Goal: Information Seeking & Learning: Learn about a topic

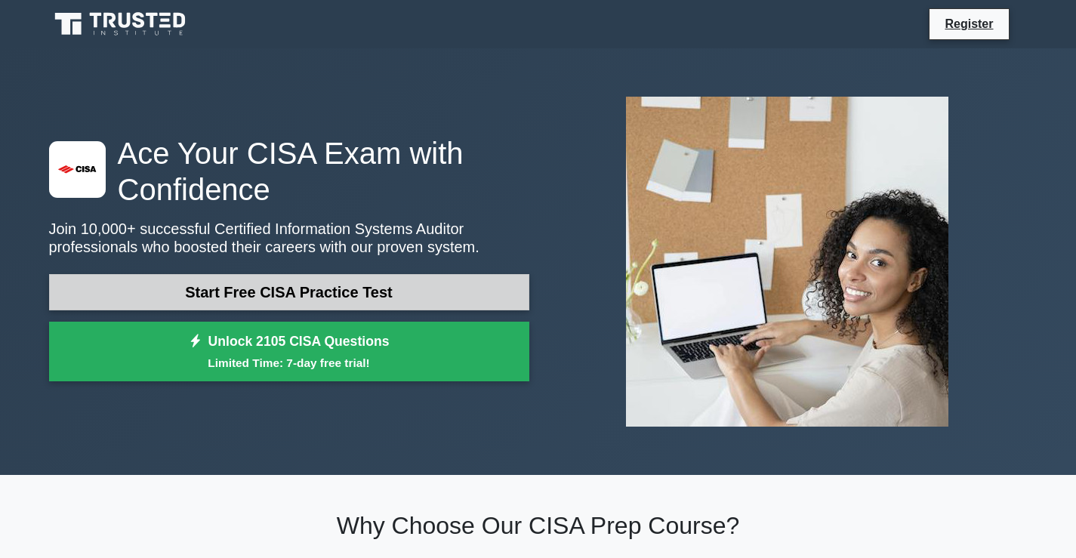
click at [333, 301] on link "Start Free CISA Practice Test" at bounding box center [289, 292] width 480 height 36
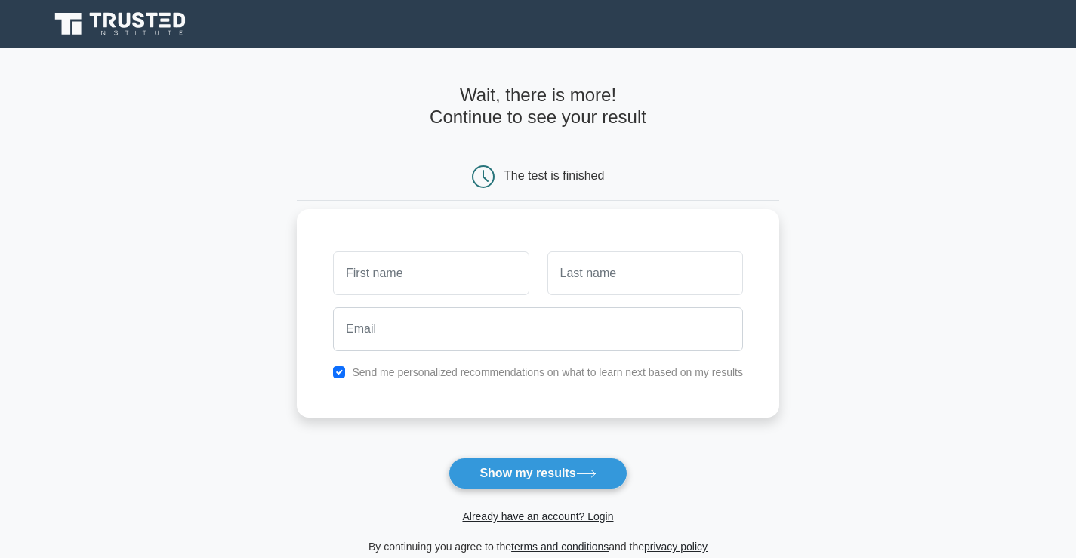
click at [469, 278] on input "text" at bounding box center [430, 273] width 195 height 44
type input "[PERSON_NAME]"
click at [607, 291] on input "text" at bounding box center [644, 273] width 195 height 44
click at [610, 280] on input "text" at bounding box center [644, 273] width 195 height 44
type input "Kigozi"
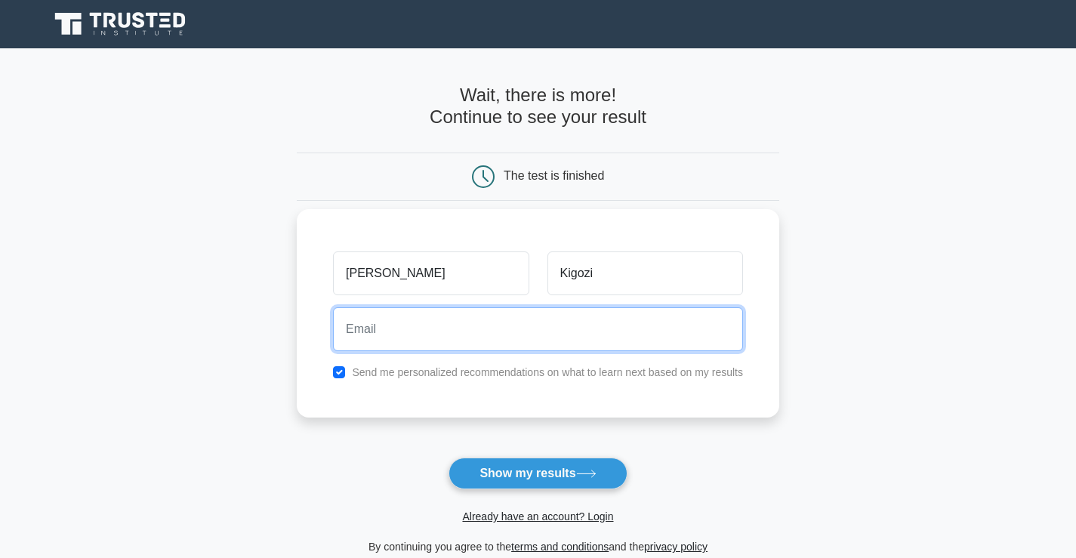
click at [528, 343] on input "email" at bounding box center [538, 329] width 410 height 44
type input "kgzduncan@gmail.com"
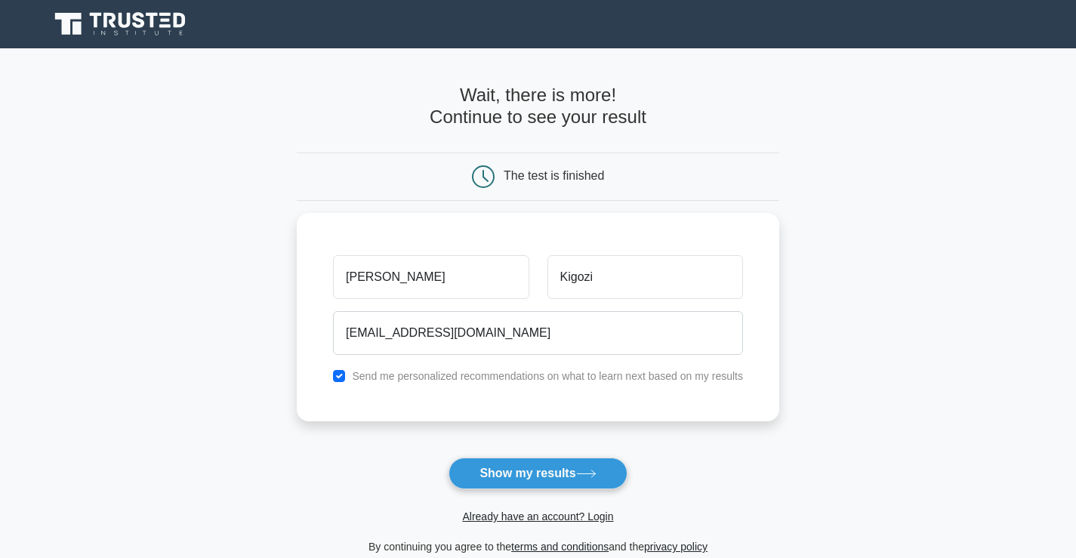
click at [533, 472] on button "Show my results" at bounding box center [537, 473] width 178 height 32
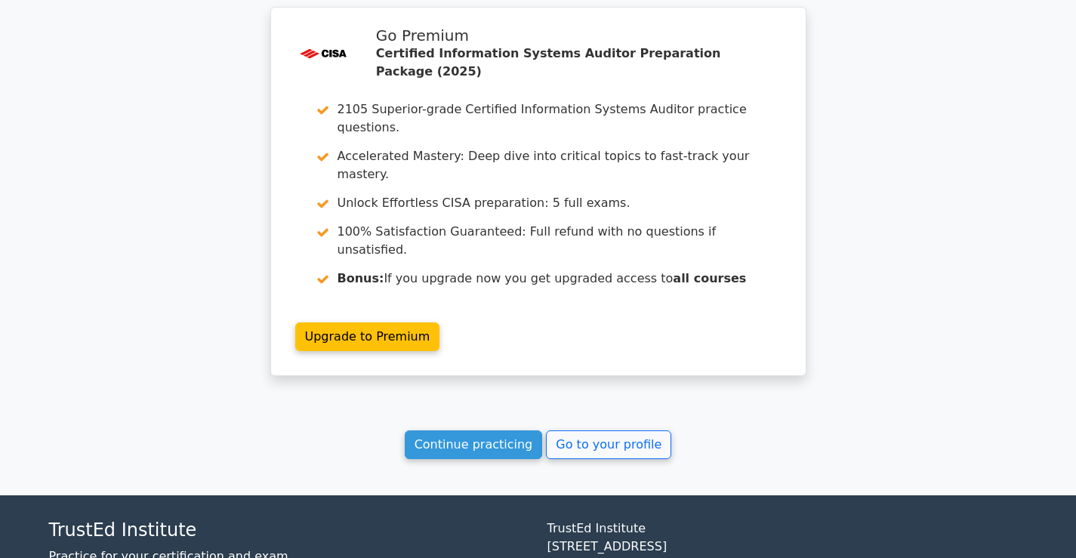
scroll to position [1243, 0]
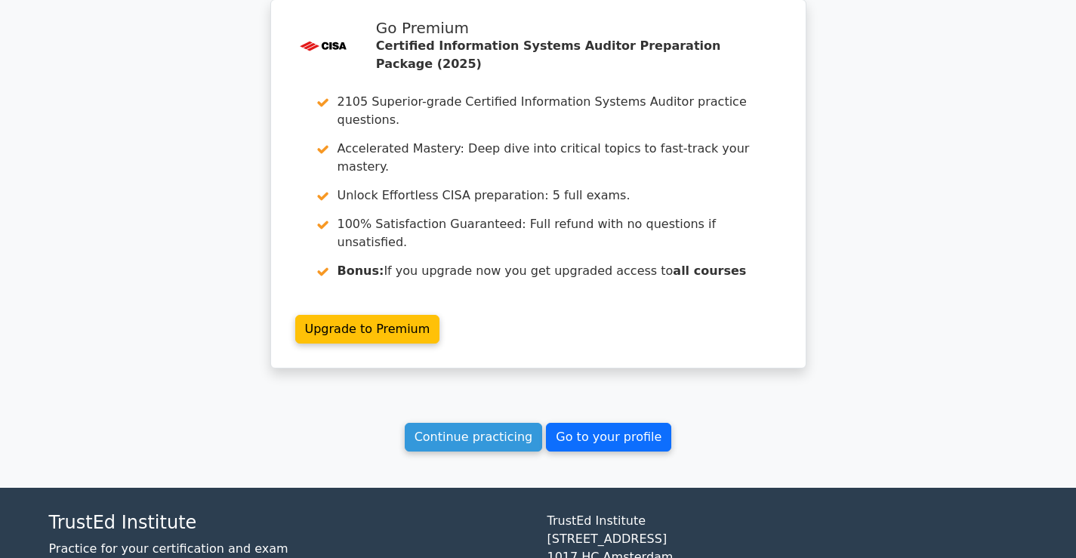
click at [629, 423] on link "Go to your profile" at bounding box center [608, 437] width 125 height 29
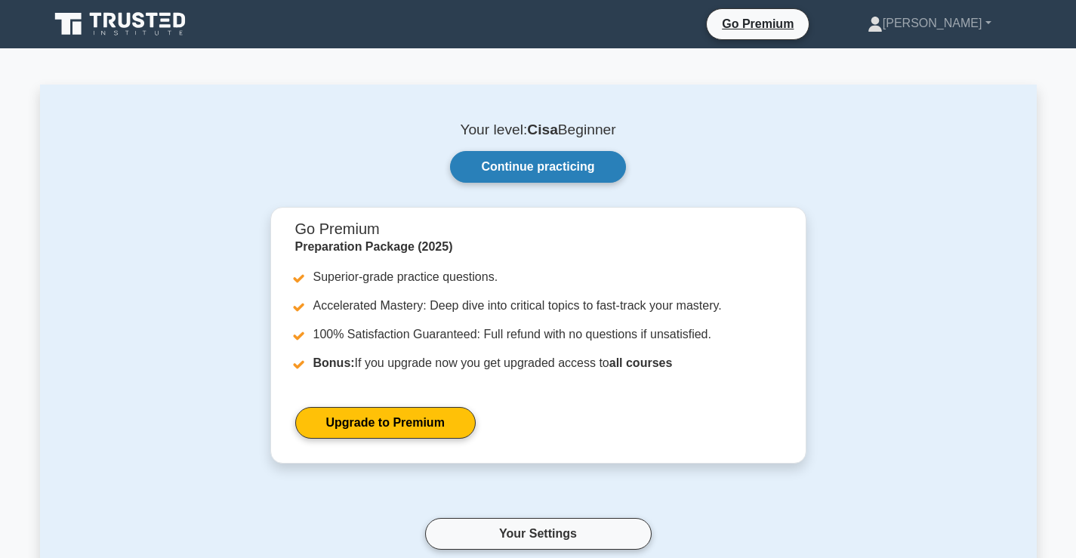
click at [528, 170] on link "Continue practicing" at bounding box center [537, 167] width 175 height 32
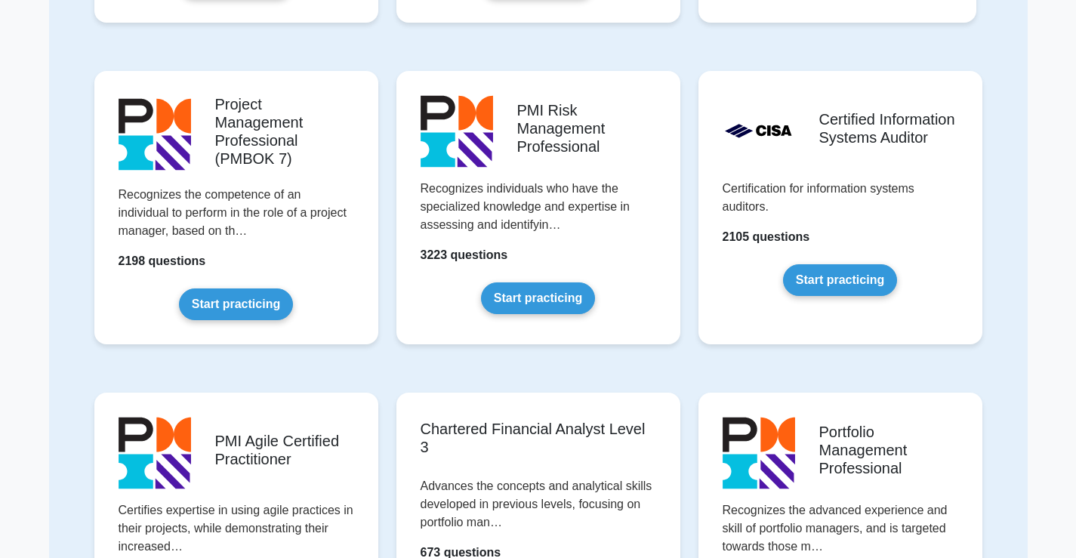
scroll to position [1057, 0]
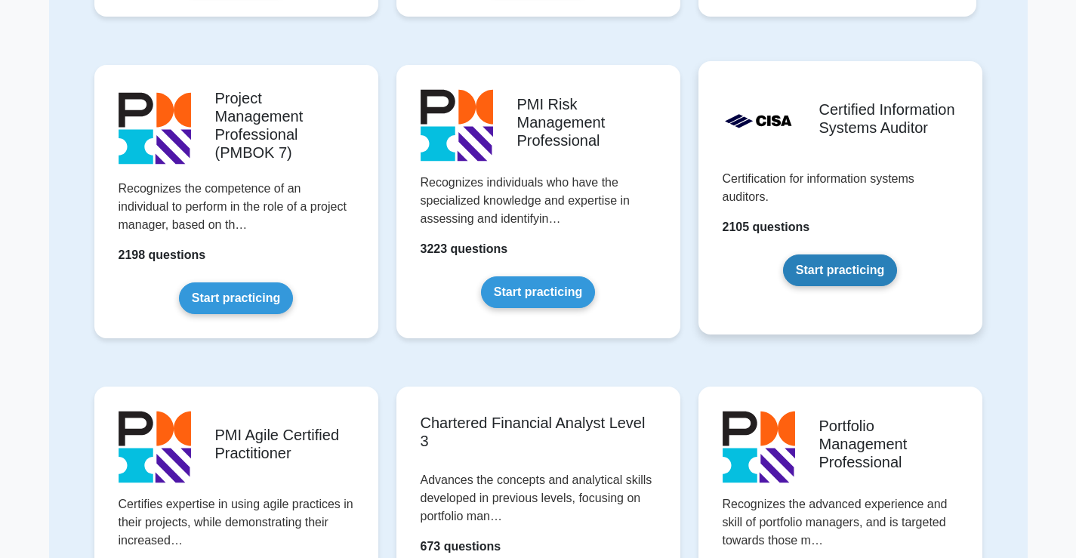
click at [833, 263] on link "Start practicing" at bounding box center [840, 270] width 114 height 32
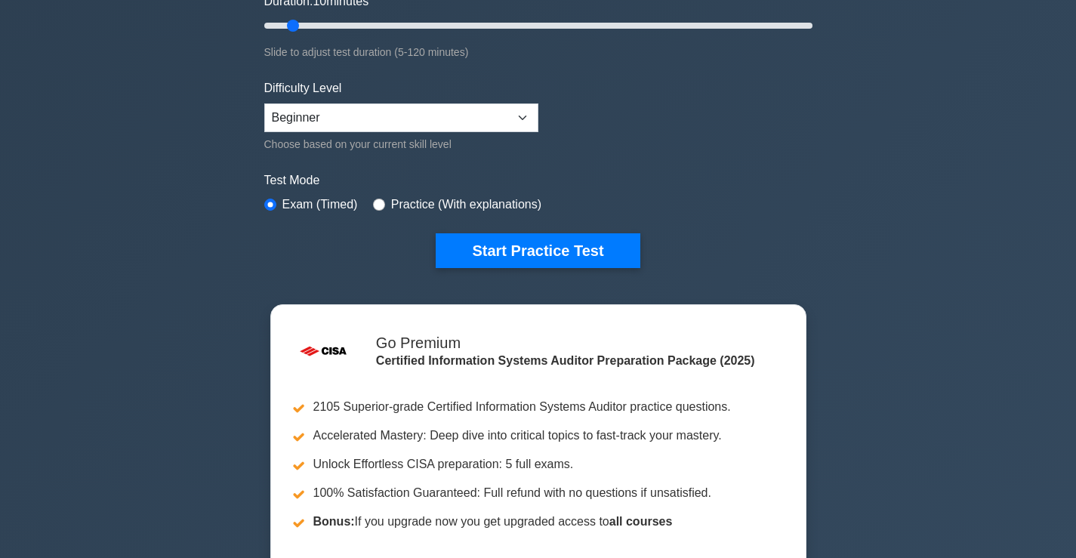
scroll to position [302, 0]
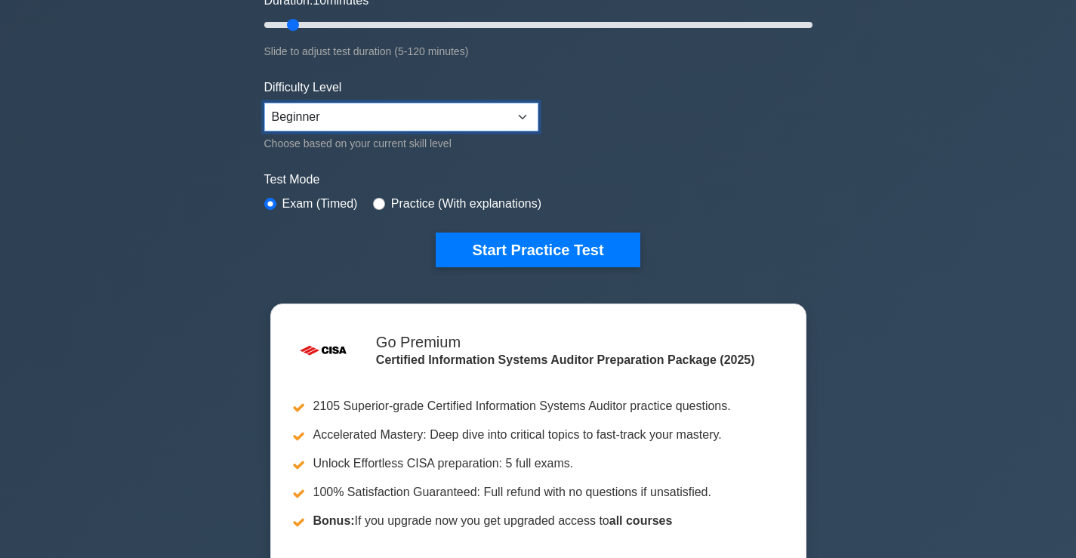
click at [521, 107] on select "Beginner Intermediate Expert" at bounding box center [401, 117] width 274 height 29
select select "expert"
click at [264, 103] on select "Beginner Intermediate Expert" at bounding box center [401, 117] width 274 height 29
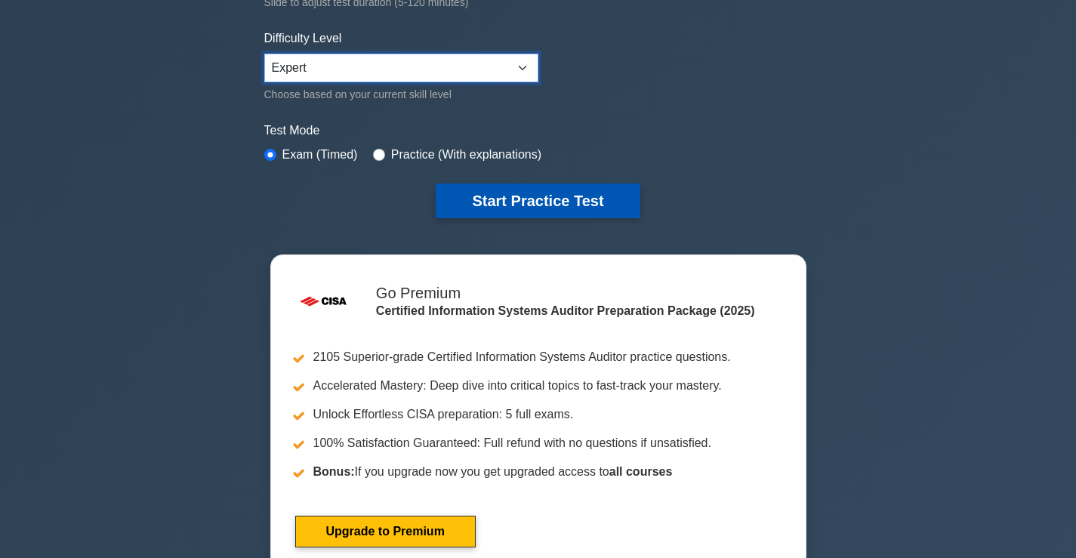
scroll to position [377, 0]
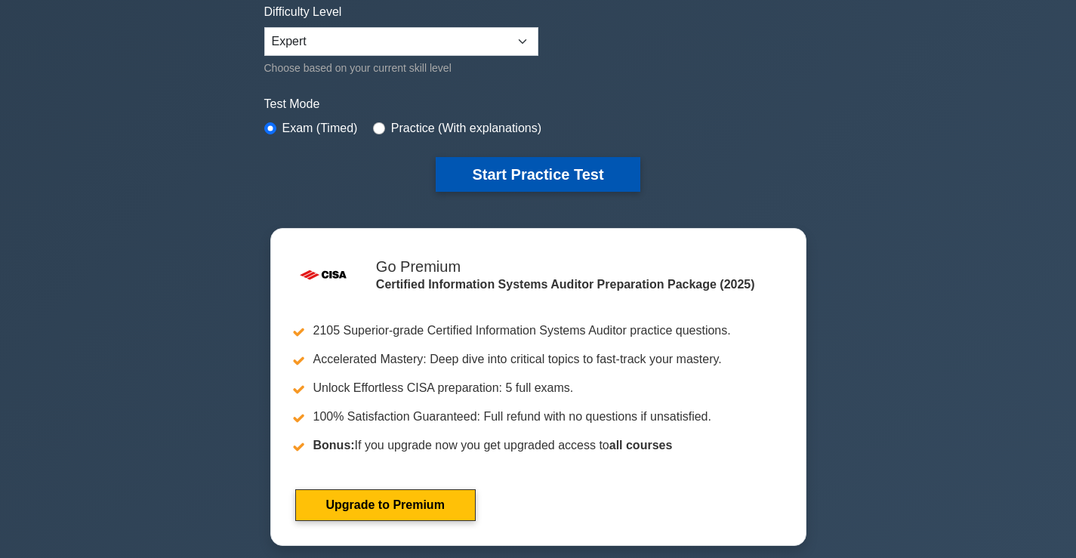
click at [562, 176] on button "Start Practice Test" at bounding box center [538, 174] width 204 height 35
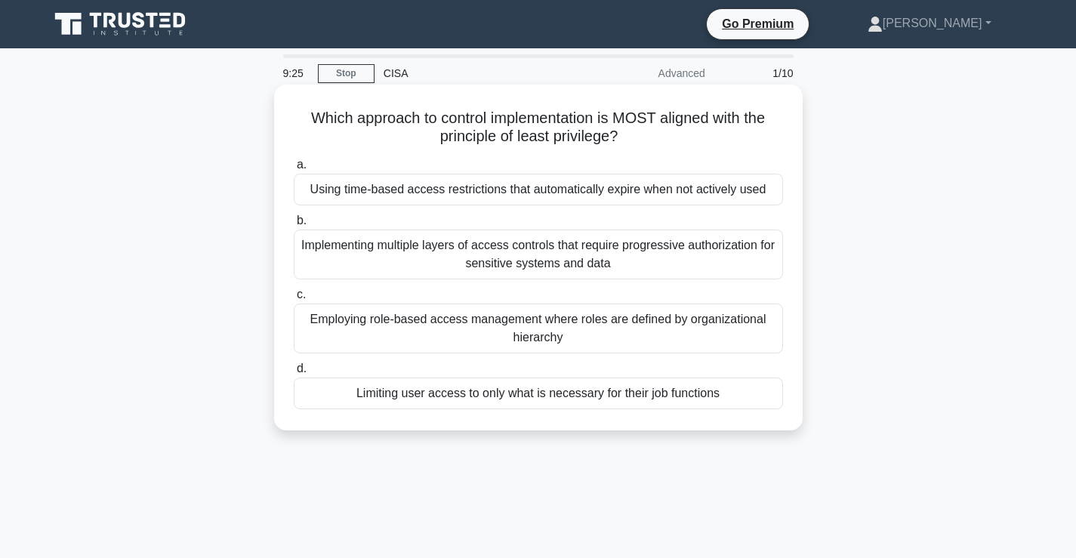
click at [557, 325] on div "Employing role-based access management where roles are defined by organizationa…" at bounding box center [538, 328] width 489 height 50
click at [294, 300] on input "c. Employing role-based access management where roles are defined by organizati…" at bounding box center [294, 295] width 0 height 10
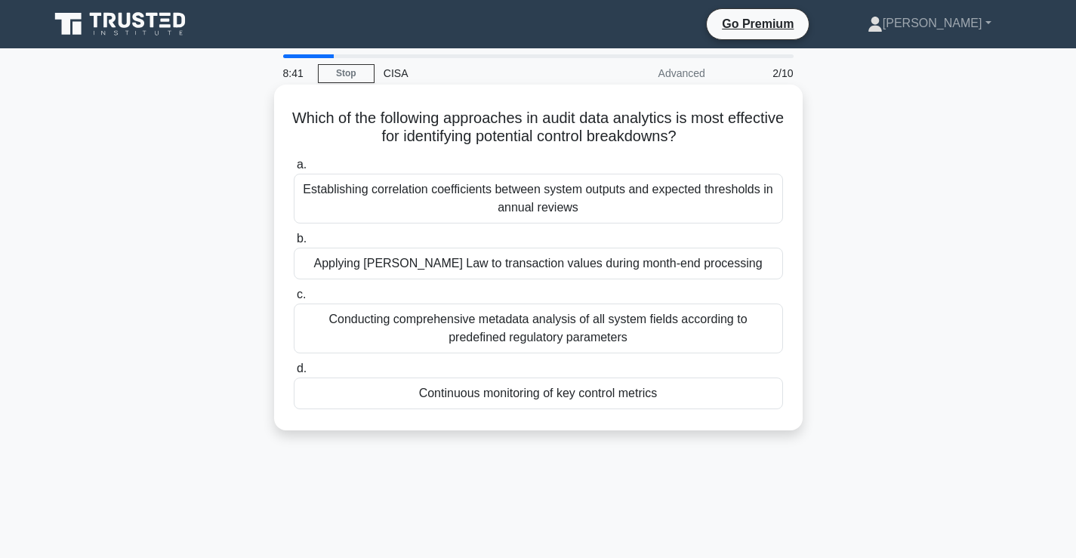
click at [540, 404] on div "Continuous monitoring of key control metrics" at bounding box center [538, 393] width 489 height 32
click at [294, 374] on input "d. Continuous monitoring of key control metrics" at bounding box center [294, 369] width 0 height 10
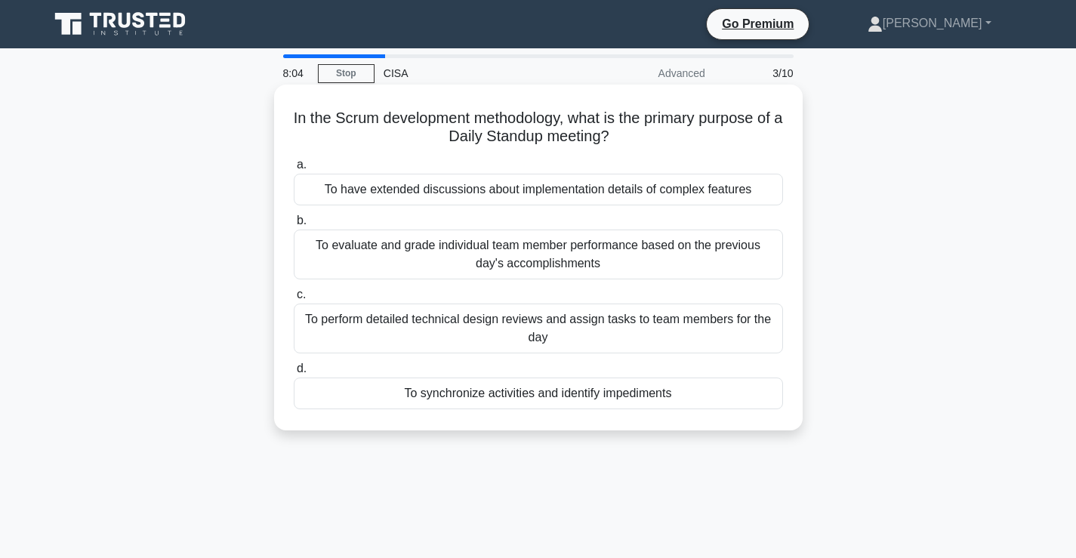
click at [556, 322] on div "To perform detailed technical design reviews and assign tasks to team members f…" at bounding box center [538, 328] width 489 height 50
click at [294, 300] on input "c. To perform detailed technical design reviews and assign tasks to team member…" at bounding box center [294, 295] width 0 height 10
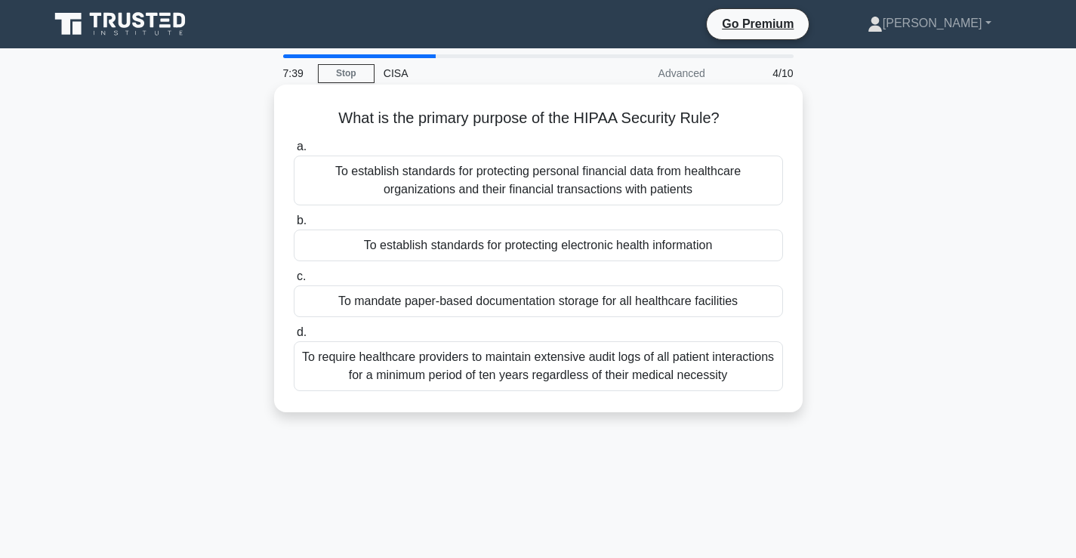
click at [567, 248] on div "To establish standards for protecting electronic health information" at bounding box center [538, 245] width 489 height 32
click at [294, 226] on input "b. To establish standards for protecting electronic health information" at bounding box center [294, 221] width 0 height 10
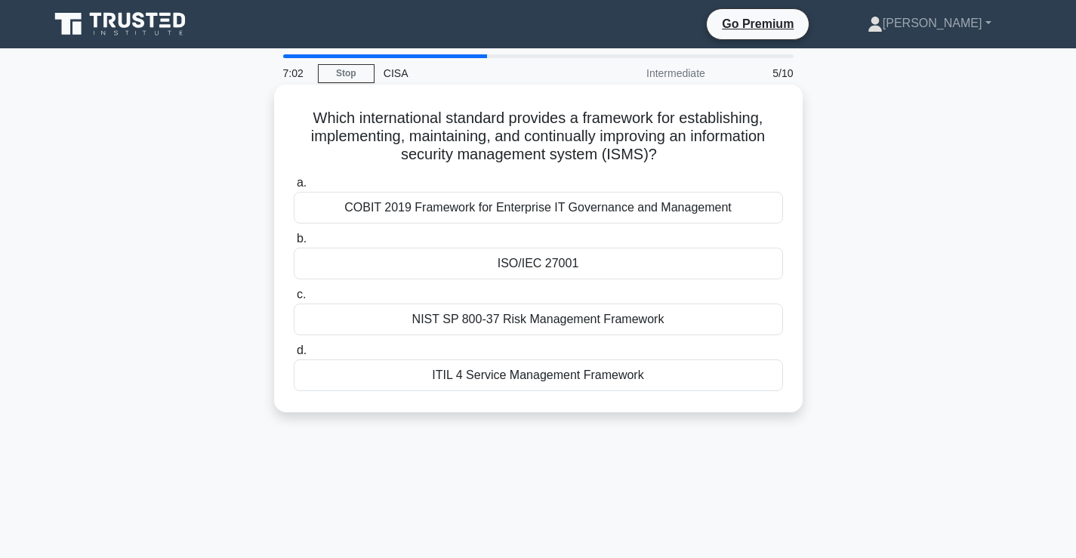
click at [578, 214] on div "COBIT 2019 Framework for Enterprise IT Governance and Management" at bounding box center [538, 208] width 489 height 32
click at [294, 188] on input "a. COBIT 2019 Framework for Enterprise IT Governance and Management" at bounding box center [294, 183] width 0 height 10
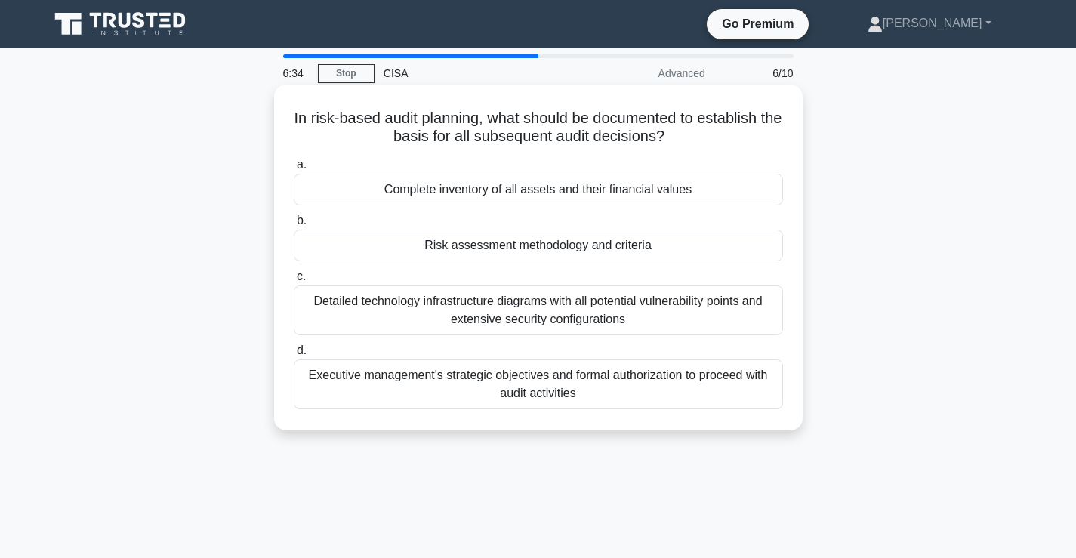
click at [564, 403] on div "Executive management's strategic objectives and formal authorization to proceed…" at bounding box center [538, 384] width 489 height 50
click at [294, 355] on input "d. Executive management's strategic objectives and formal authorization to proc…" at bounding box center [294, 351] width 0 height 10
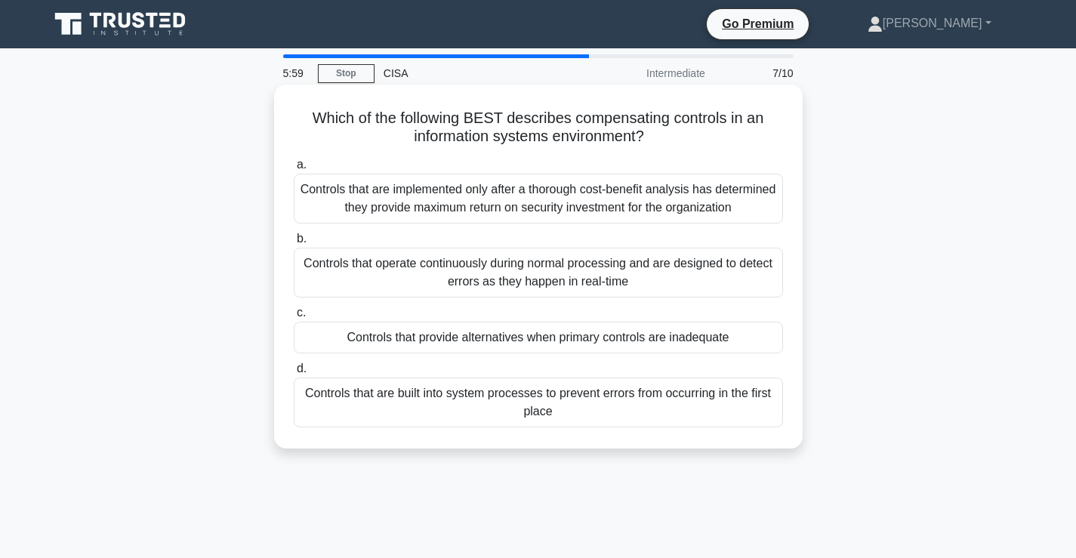
click at [484, 340] on div "Controls that provide alternatives when primary controls are inadequate" at bounding box center [538, 338] width 489 height 32
click at [626, 330] on div "Controls that provide alternatives when primary controls are inadequate" at bounding box center [538, 338] width 489 height 32
click at [294, 318] on input "c. Controls that provide alternatives when primary controls are inadequate" at bounding box center [294, 313] width 0 height 10
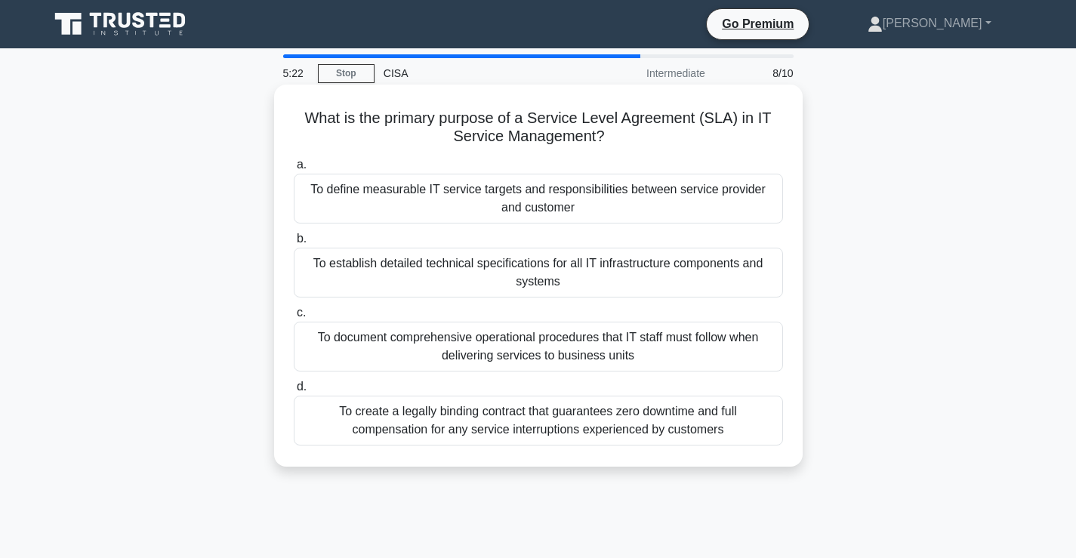
click at [538, 202] on div "To define measurable IT service targets and responsibilities between service pr…" at bounding box center [538, 199] width 489 height 50
click at [294, 170] on input "a. To define measurable IT service targets and responsibilities between service…" at bounding box center [294, 165] width 0 height 10
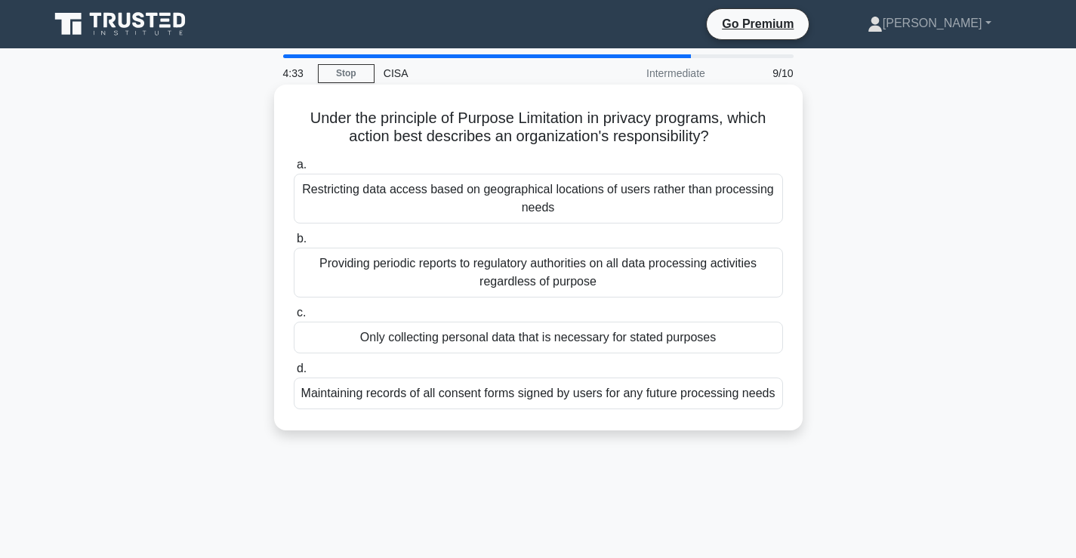
click at [608, 335] on div "Only collecting personal data that is necessary for stated purposes" at bounding box center [538, 338] width 489 height 32
click at [294, 318] on input "c. Only collecting personal data that is necessary for stated purposes" at bounding box center [294, 313] width 0 height 10
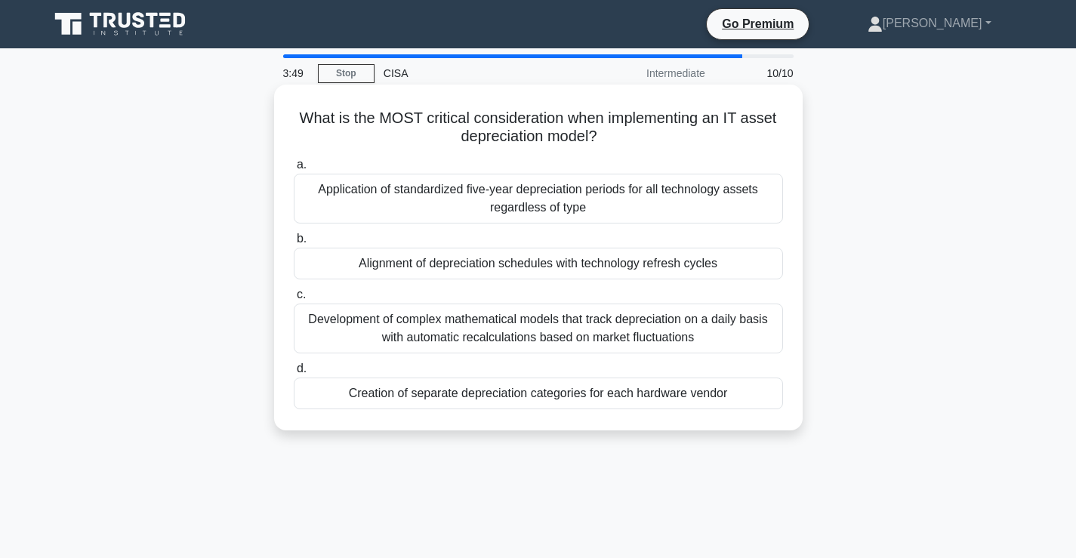
click at [608, 335] on div "Development of complex mathematical models that track depreciation on a daily b…" at bounding box center [538, 328] width 489 height 50
click at [294, 300] on input "c. Development of complex mathematical models that track depreciation on a dail…" at bounding box center [294, 295] width 0 height 10
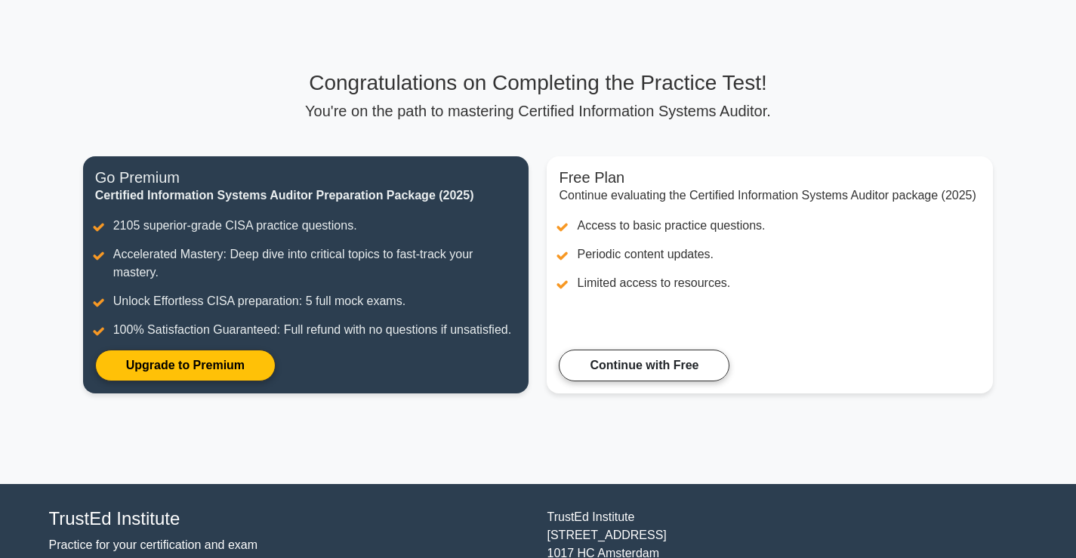
scroll to position [75, 0]
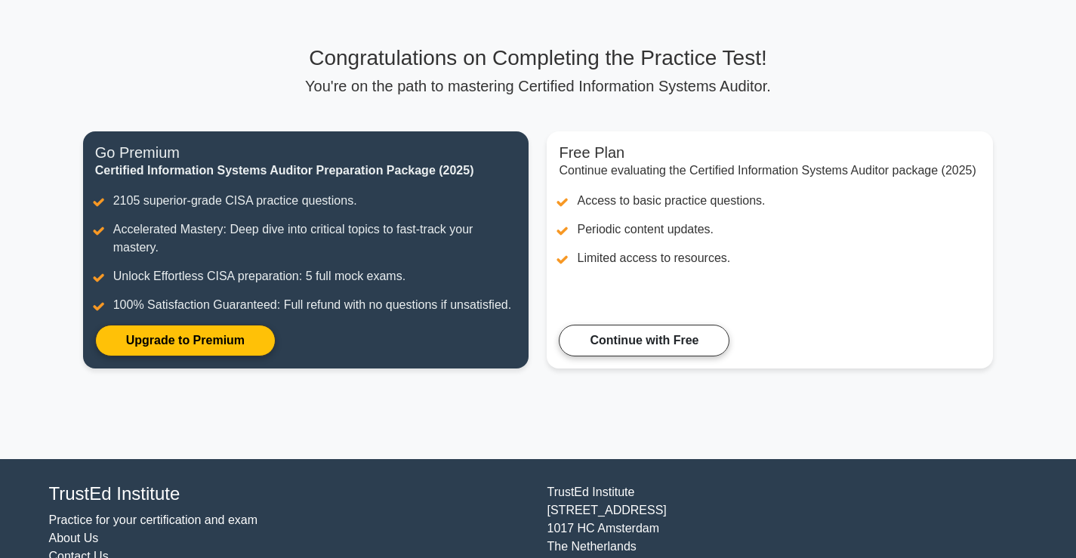
click at [608, 335] on link "Continue with Free" at bounding box center [644, 341] width 171 height 32
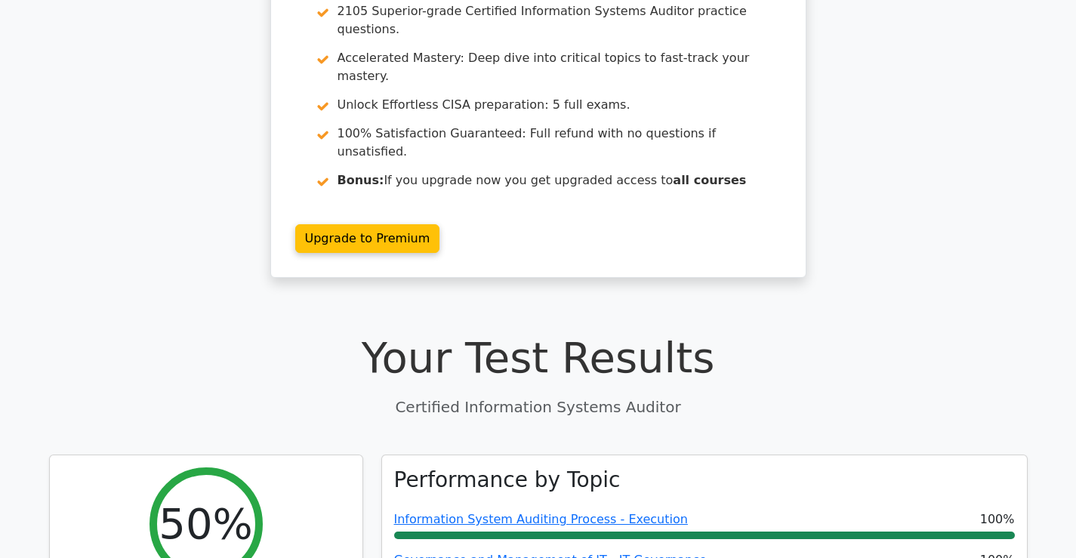
scroll to position [151, 0]
